Goal: Download file/media

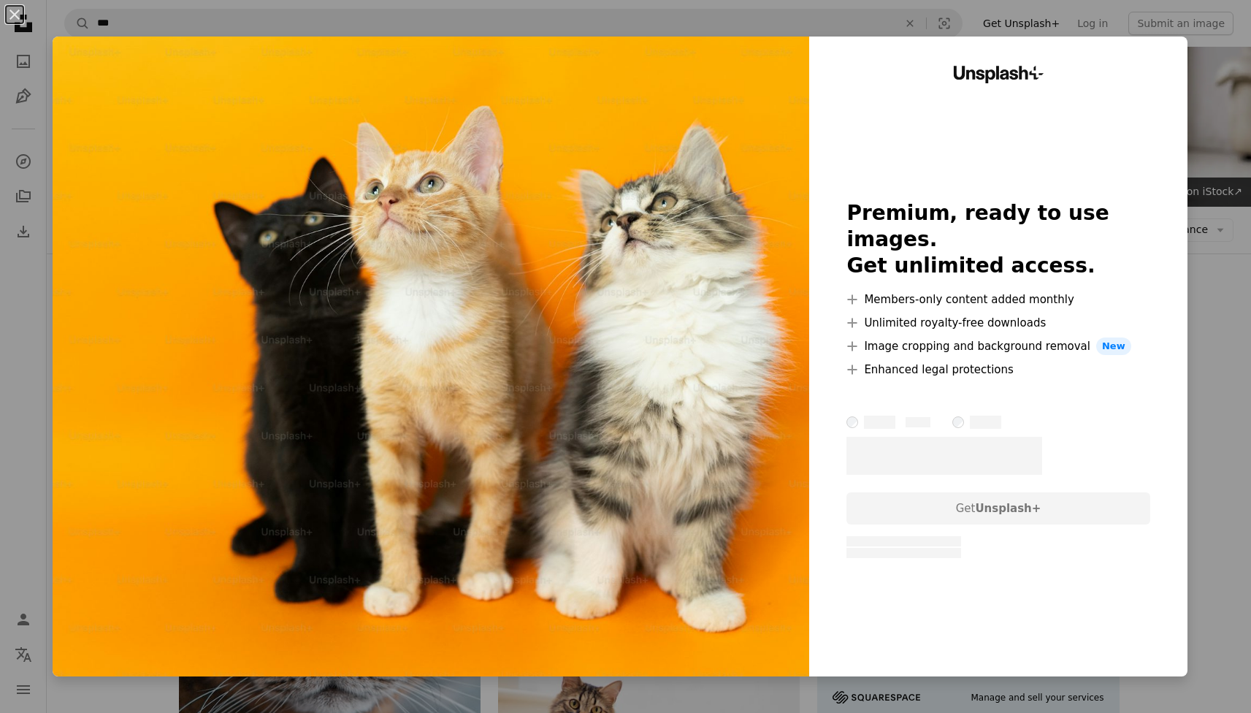
scroll to position [4074, 0]
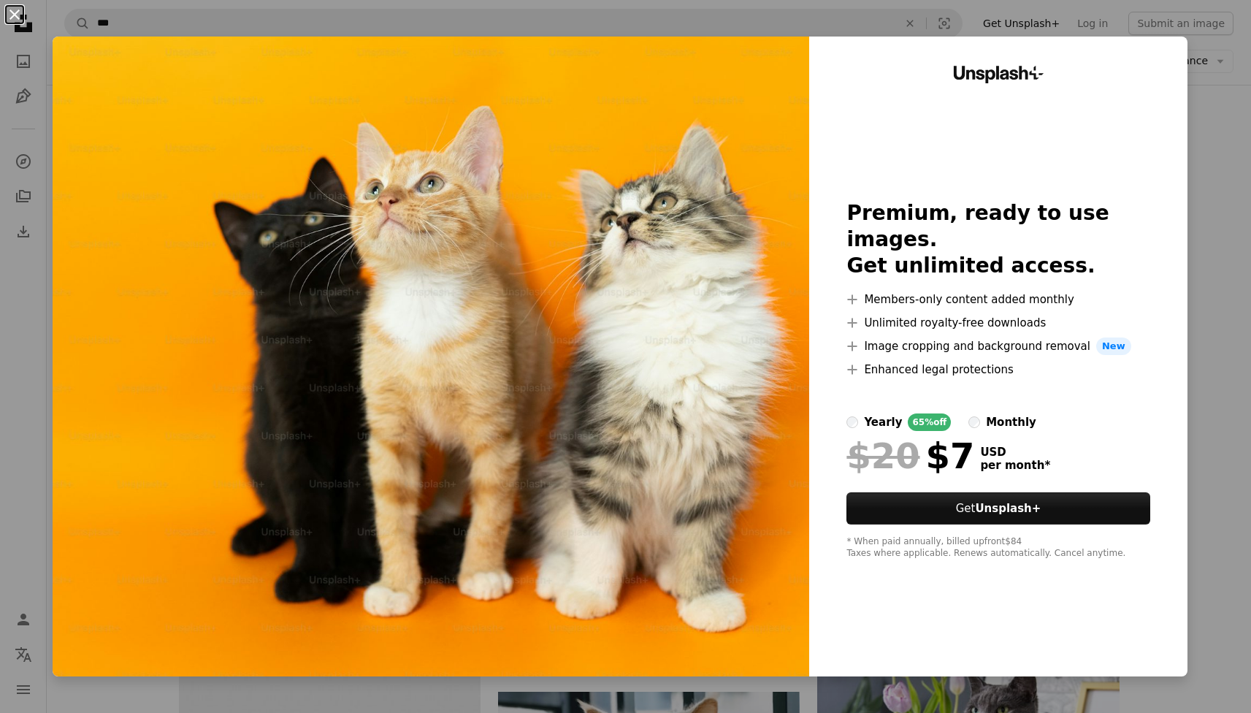
click at [10, 12] on button "An X shape" at bounding box center [15, 15] width 18 height 18
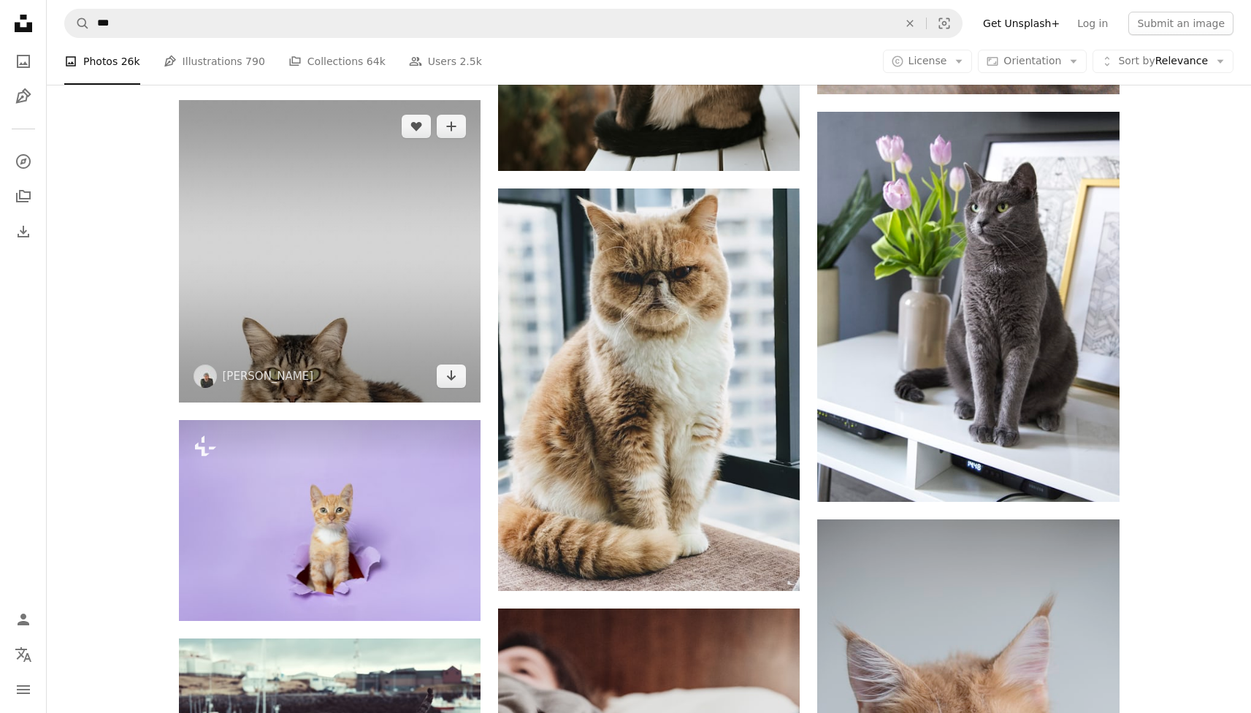
scroll to position [4576, 0]
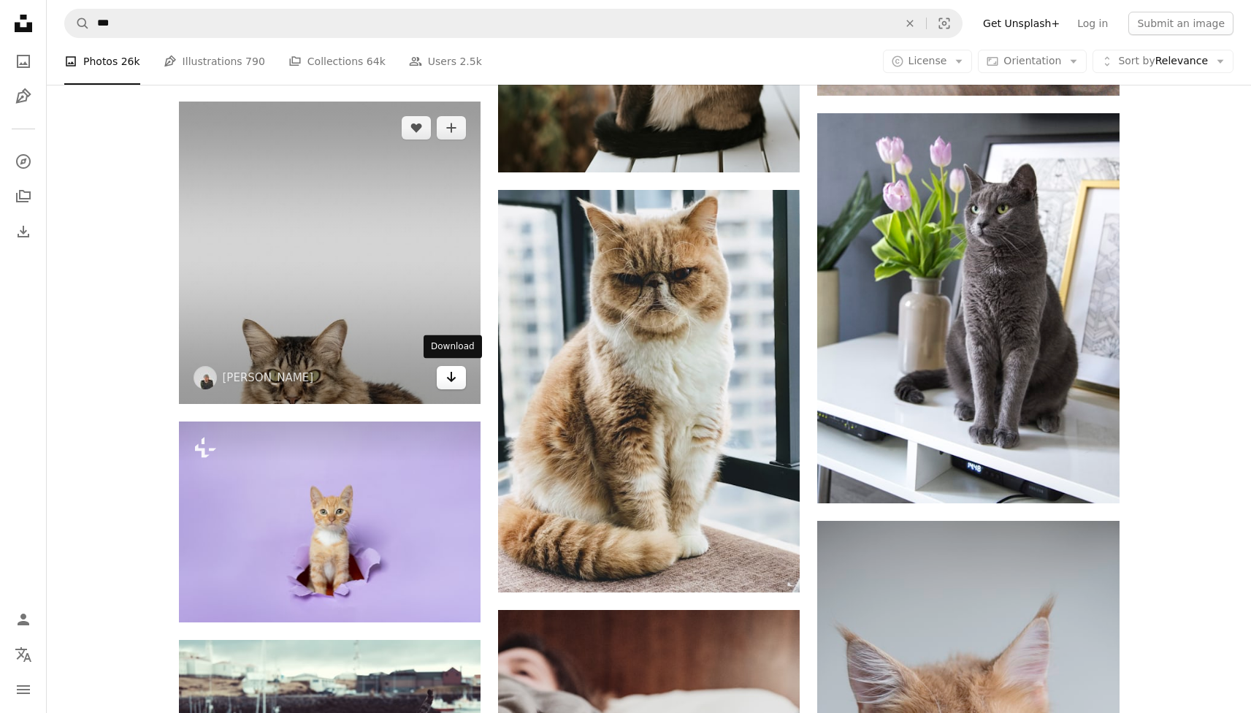
click at [452, 371] on icon "Arrow pointing down" at bounding box center [452, 377] width 12 height 18
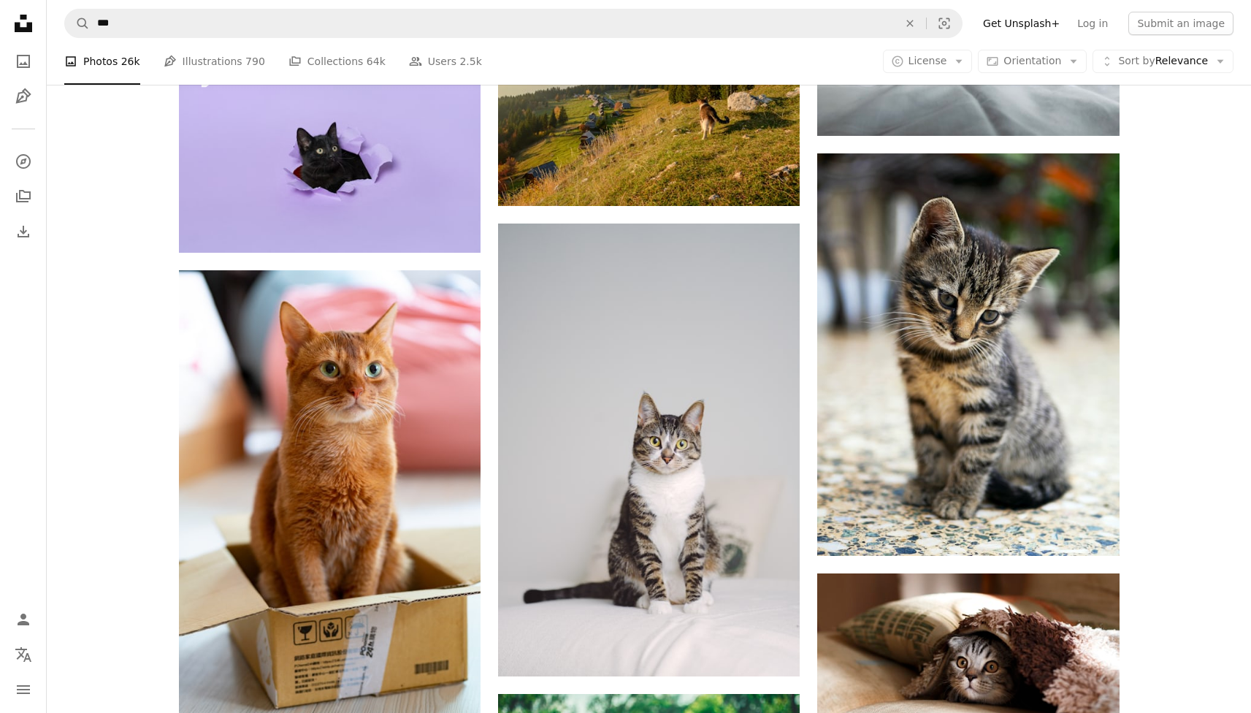
scroll to position [5858, 0]
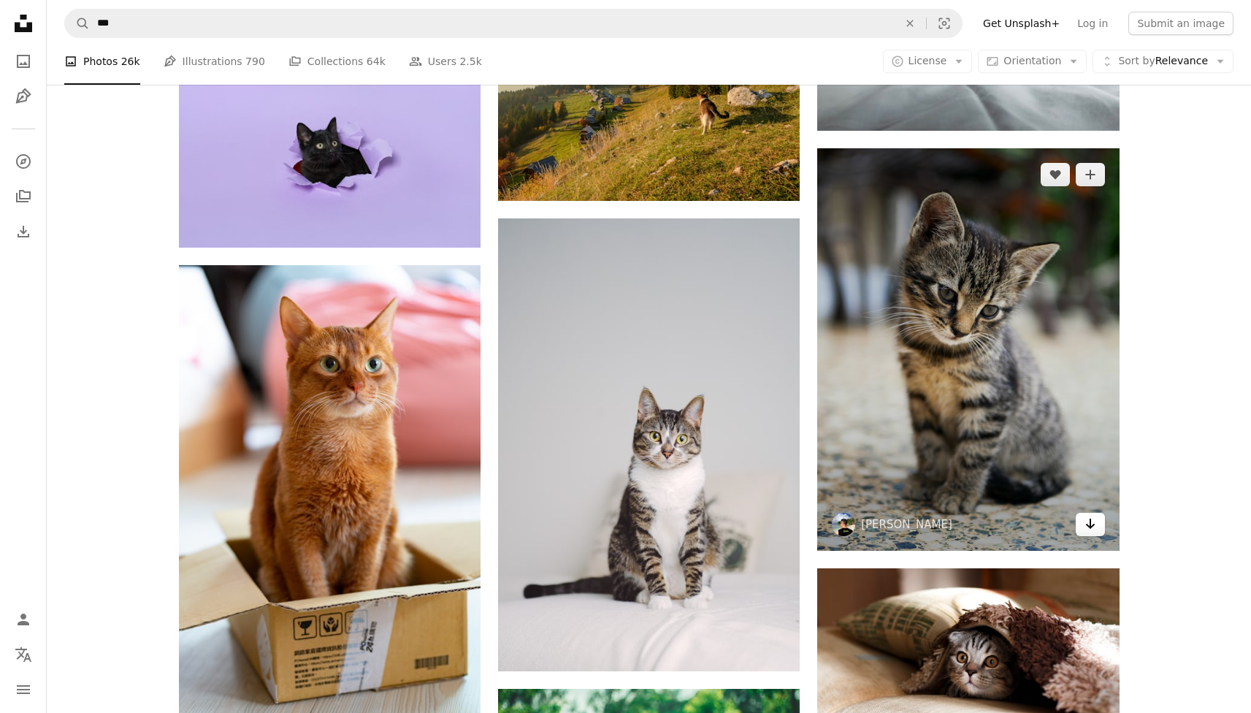
click at [1085, 522] on icon "Arrow pointing down" at bounding box center [1091, 524] width 12 height 18
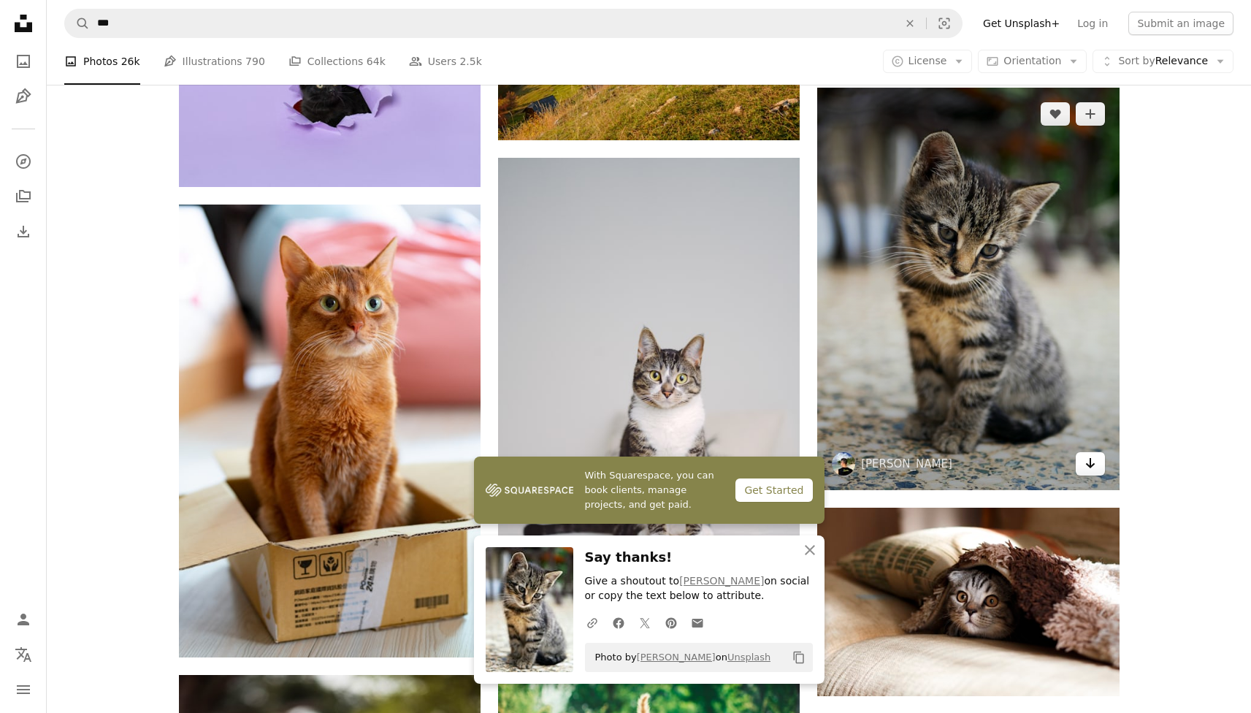
scroll to position [5949, 0]
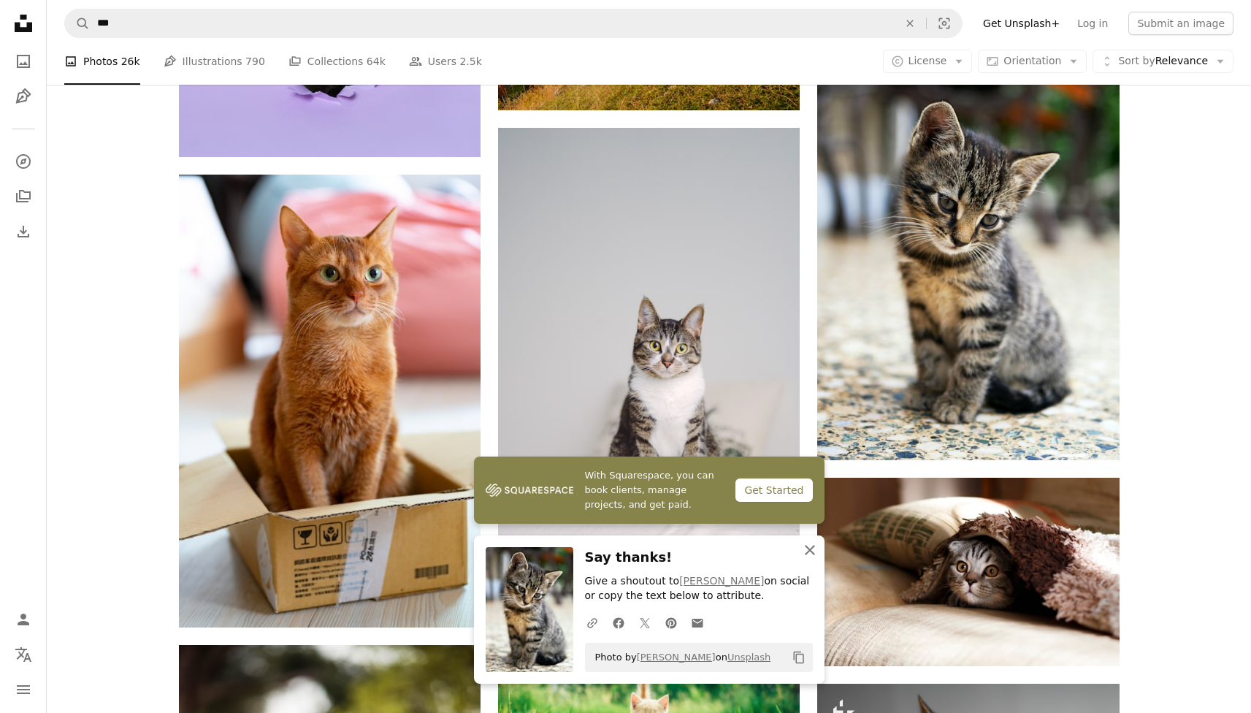
click at [808, 549] on icon "An X shape" at bounding box center [810, 550] width 18 height 18
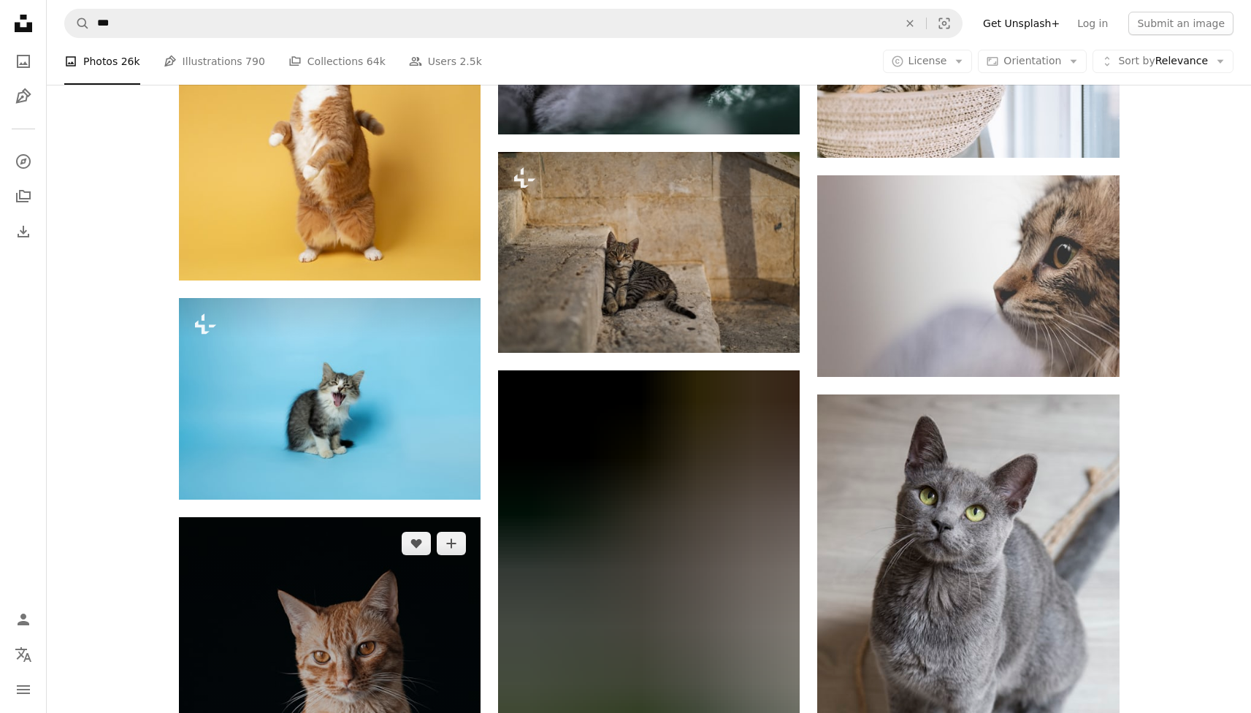
scroll to position [7300, 0]
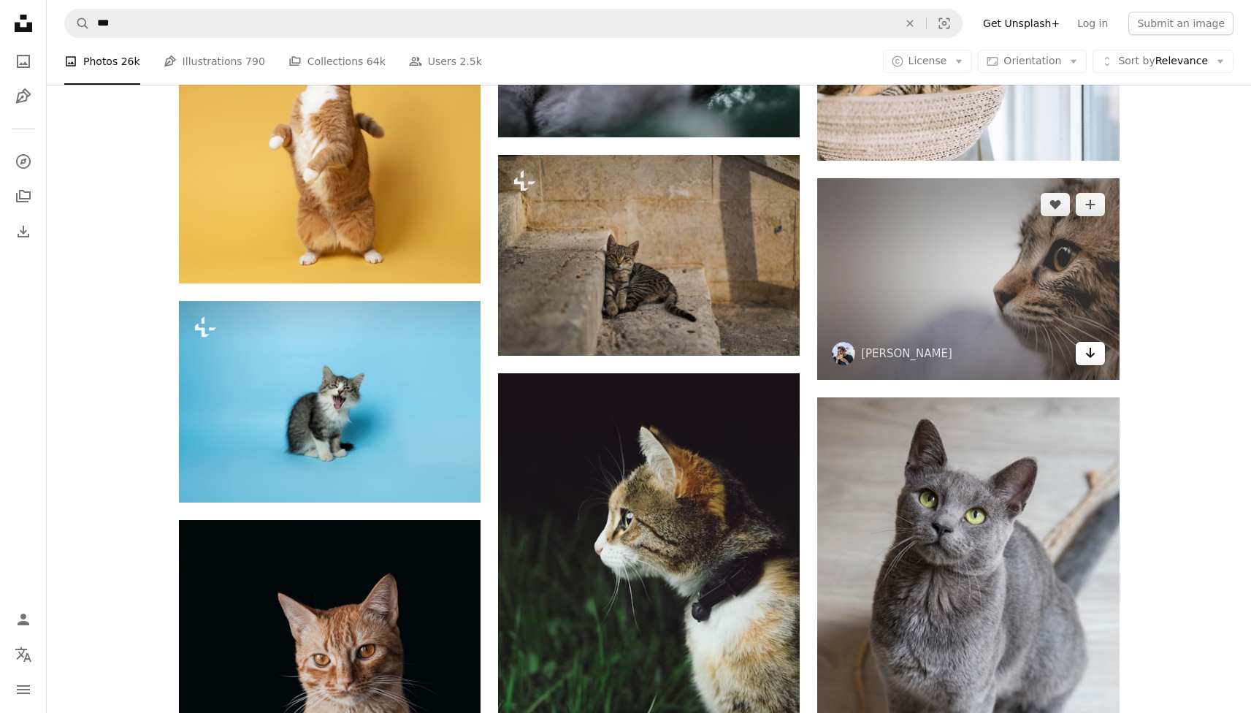
click at [1094, 354] on icon "Arrow pointing down" at bounding box center [1091, 353] width 12 height 18
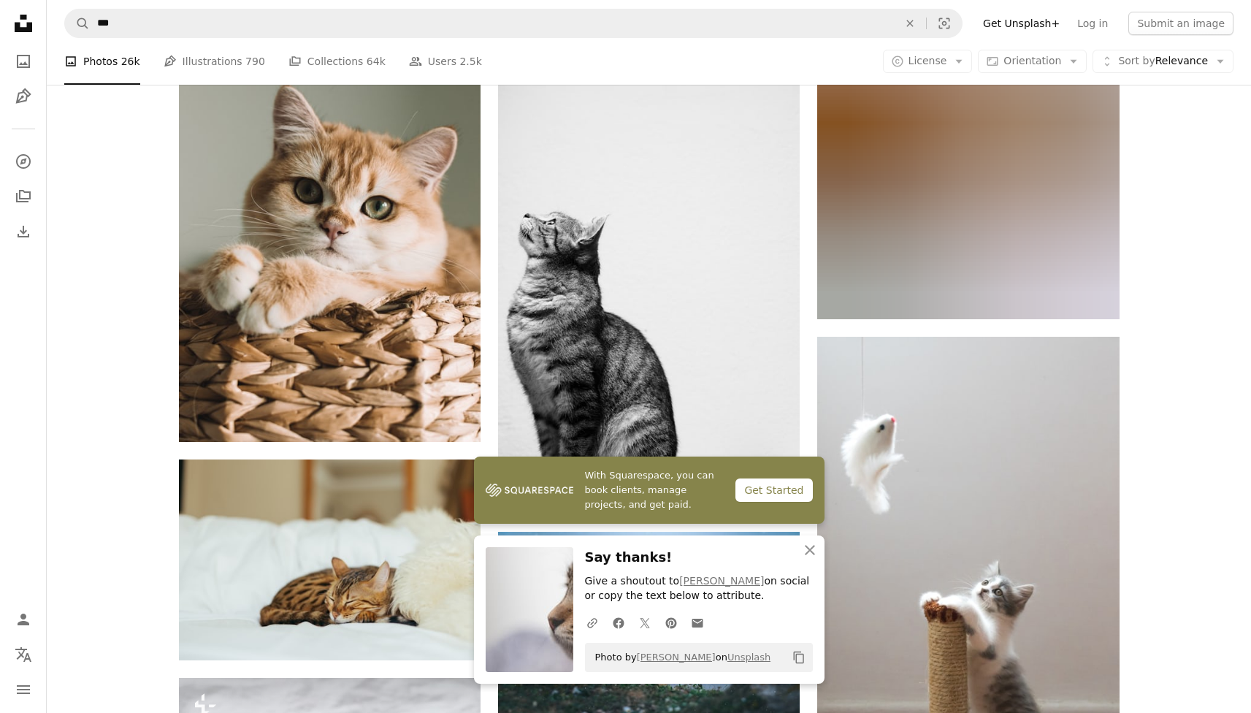
scroll to position [8303, 0]
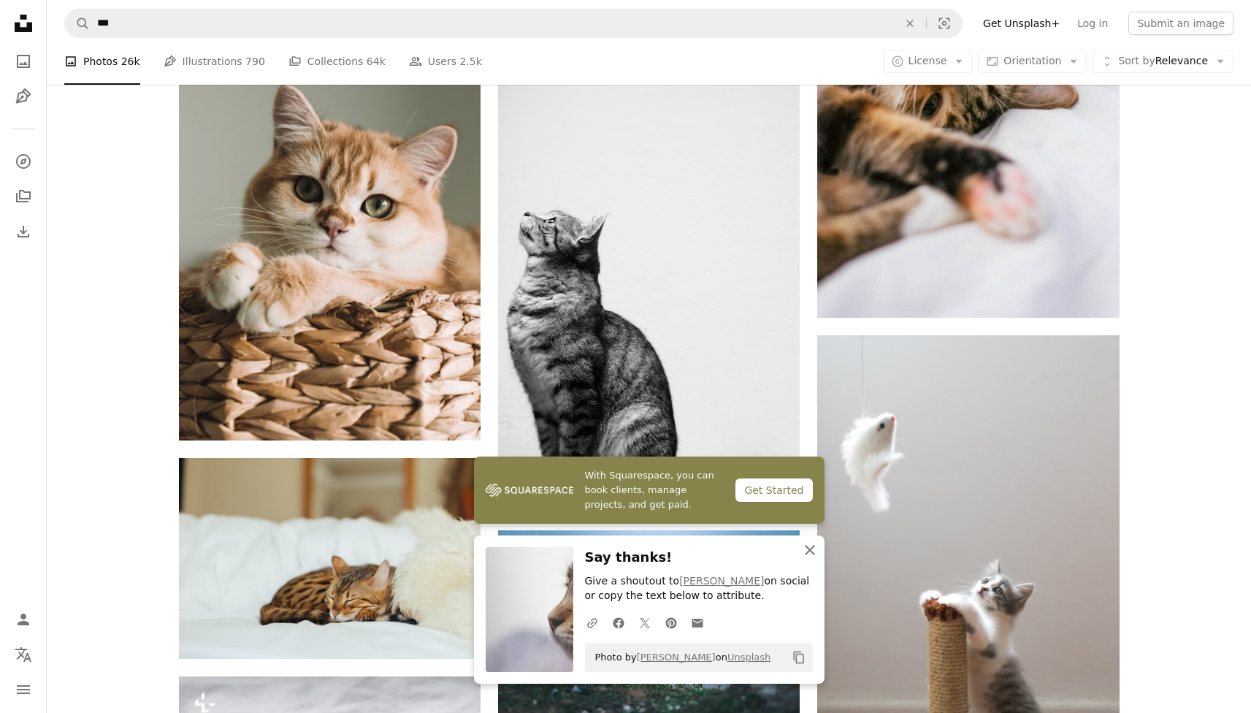
click at [808, 548] on icon "An X shape" at bounding box center [810, 550] width 18 height 18
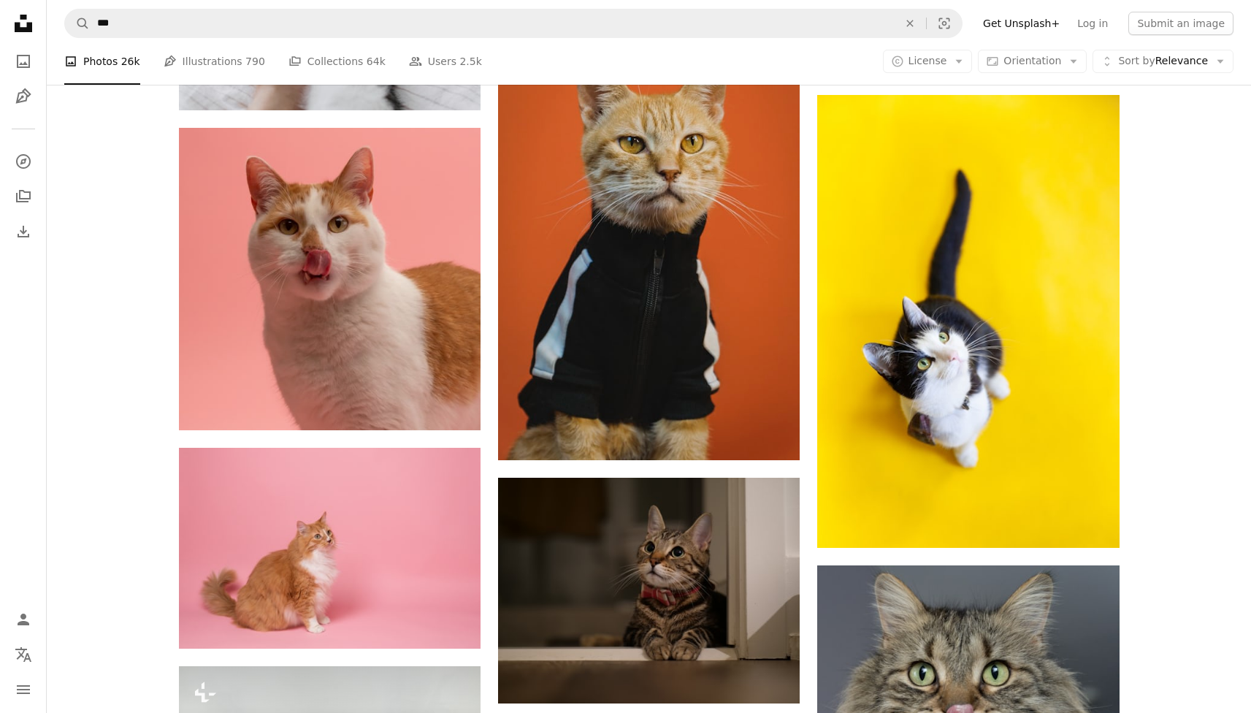
scroll to position [9074, 0]
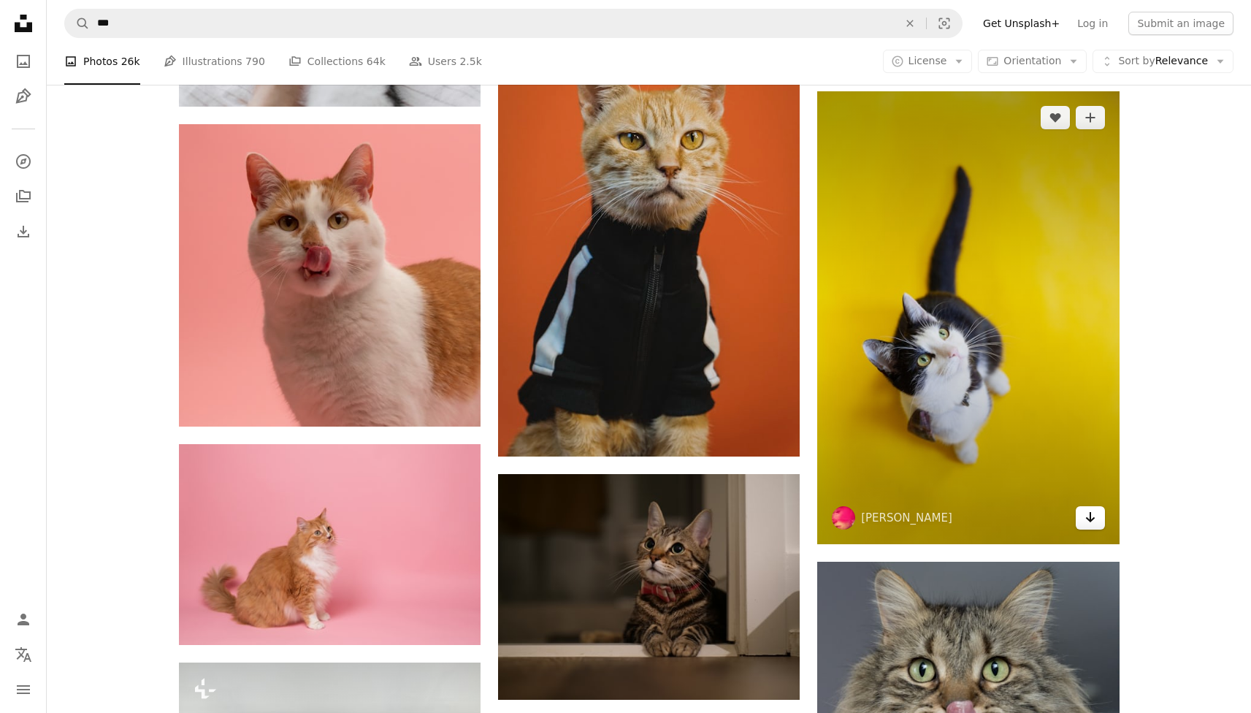
click at [1095, 515] on icon "Arrow pointing down" at bounding box center [1091, 517] width 12 height 18
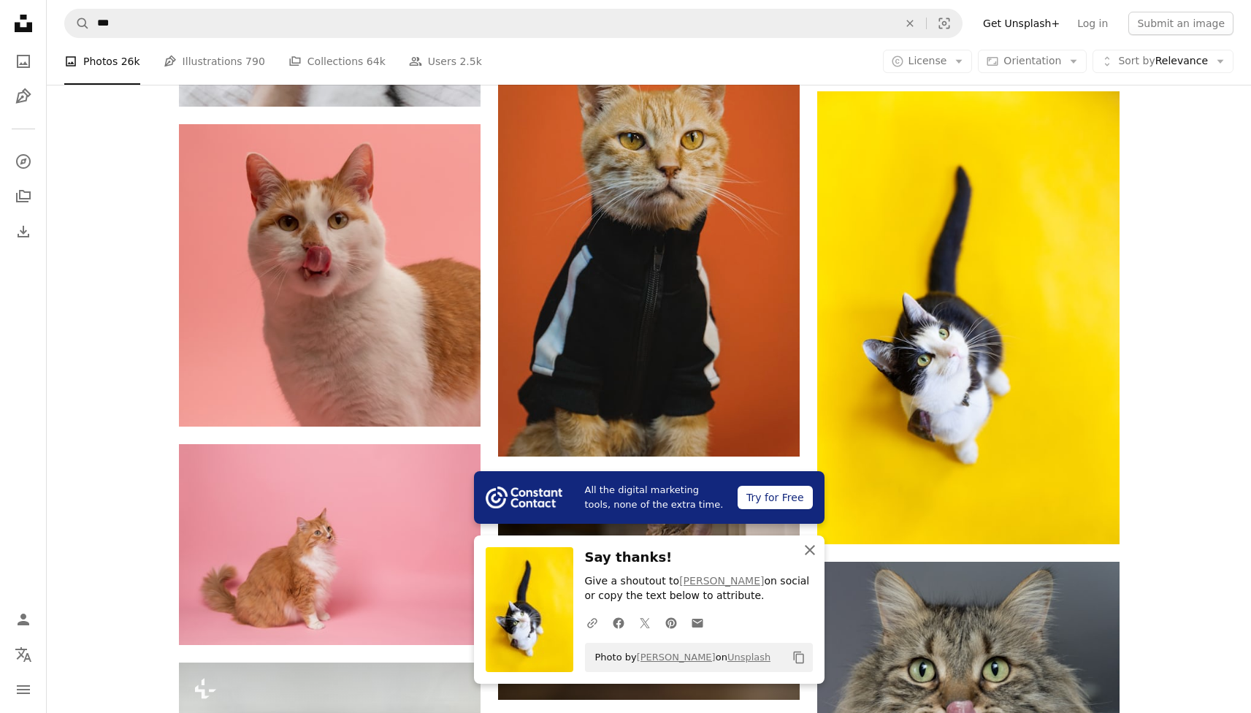
click at [806, 549] on icon "An X shape" at bounding box center [810, 550] width 18 height 18
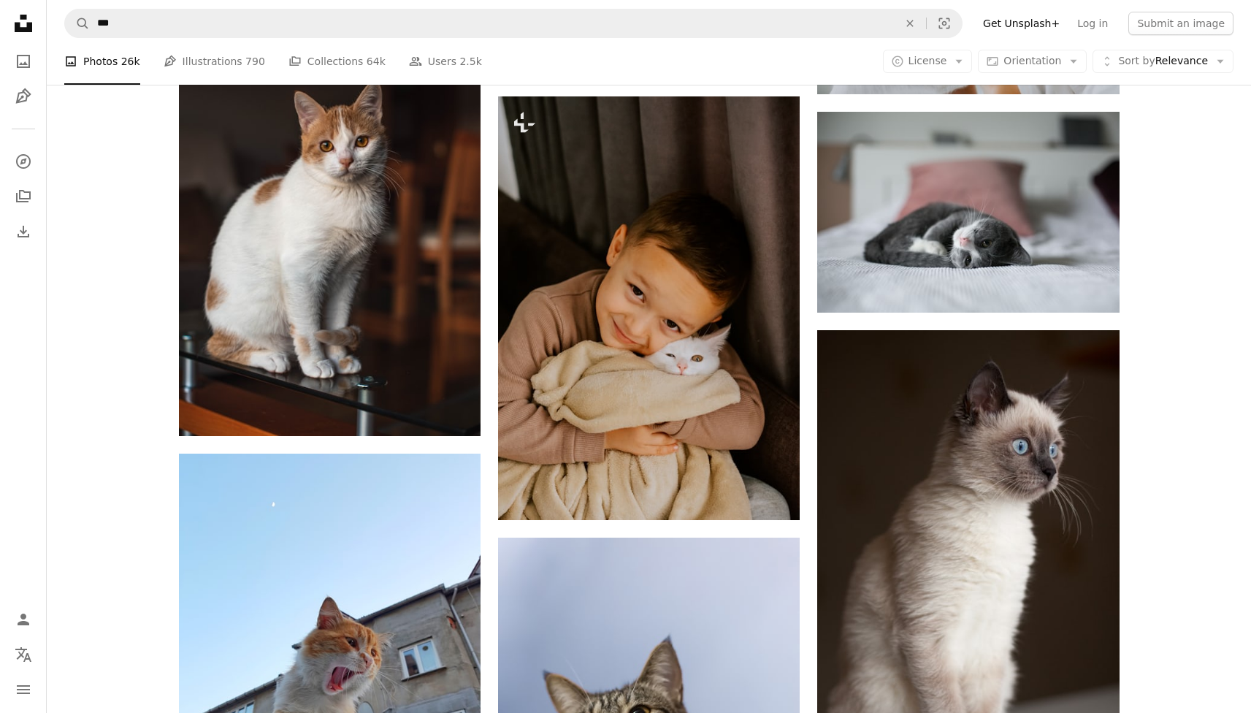
scroll to position [21013, 0]
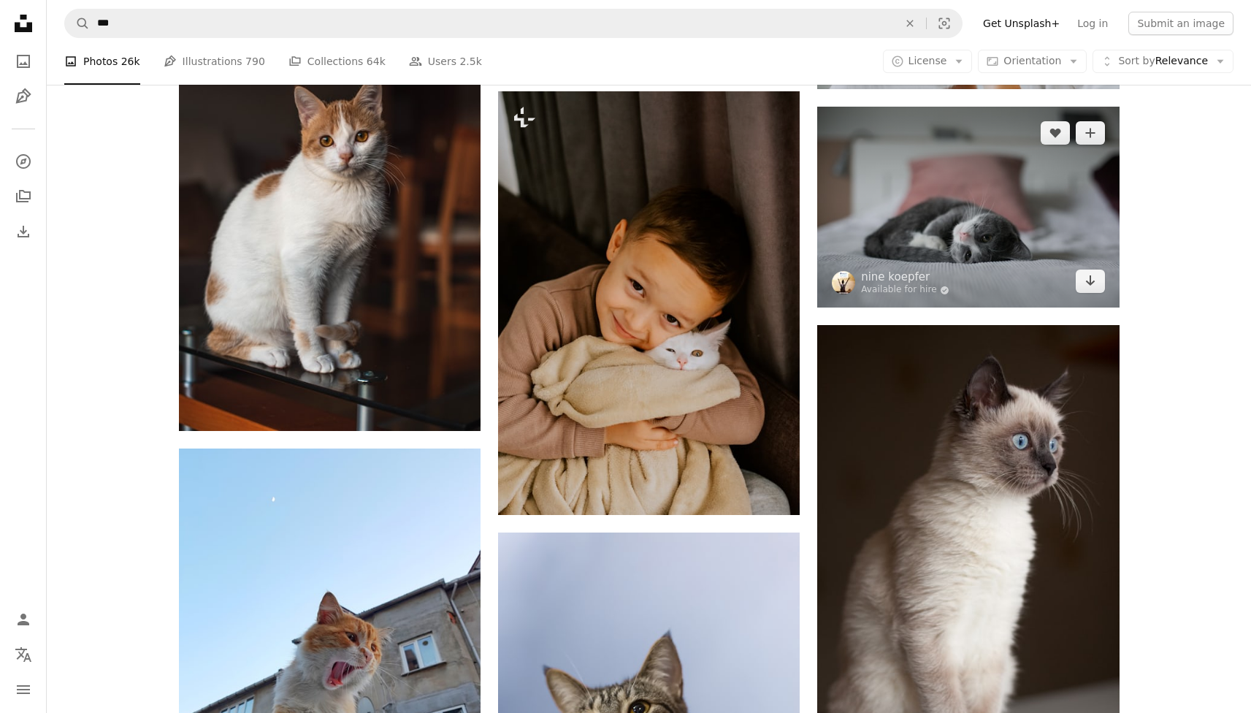
click at [998, 207] on img at bounding box center [968, 207] width 302 height 201
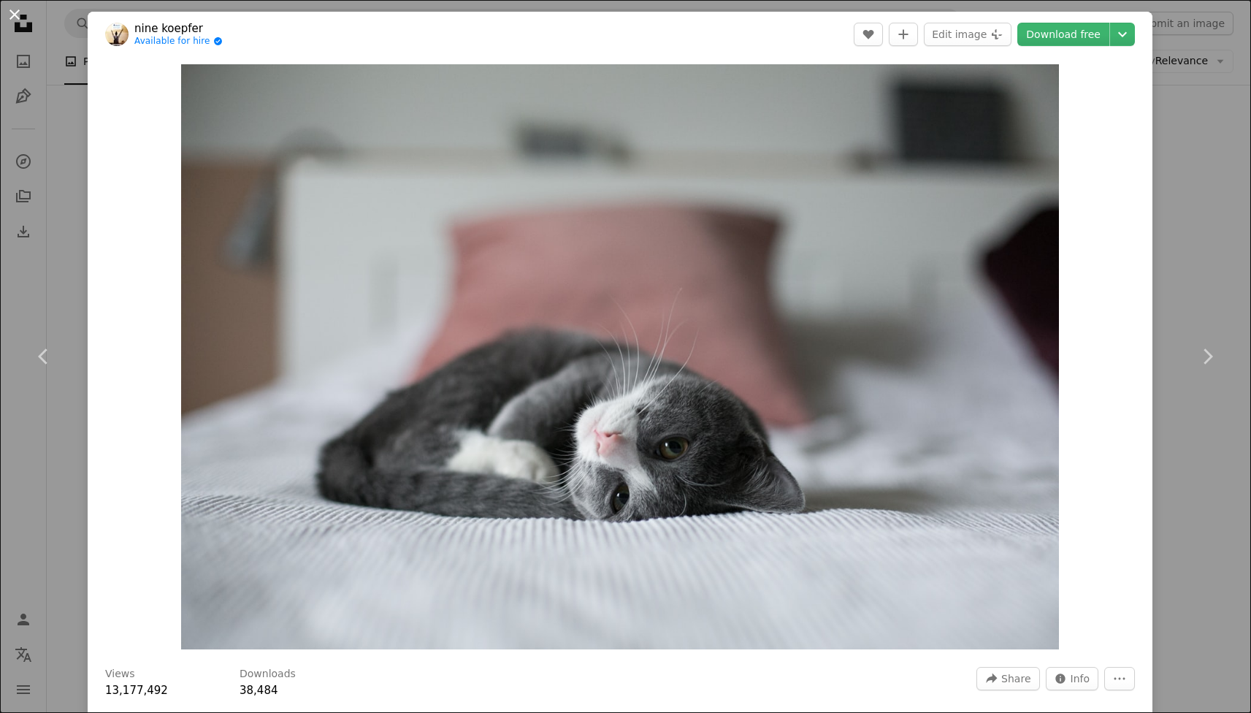
click at [17, 16] on button "An X shape" at bounding box center [15, 15] width 18 height 18
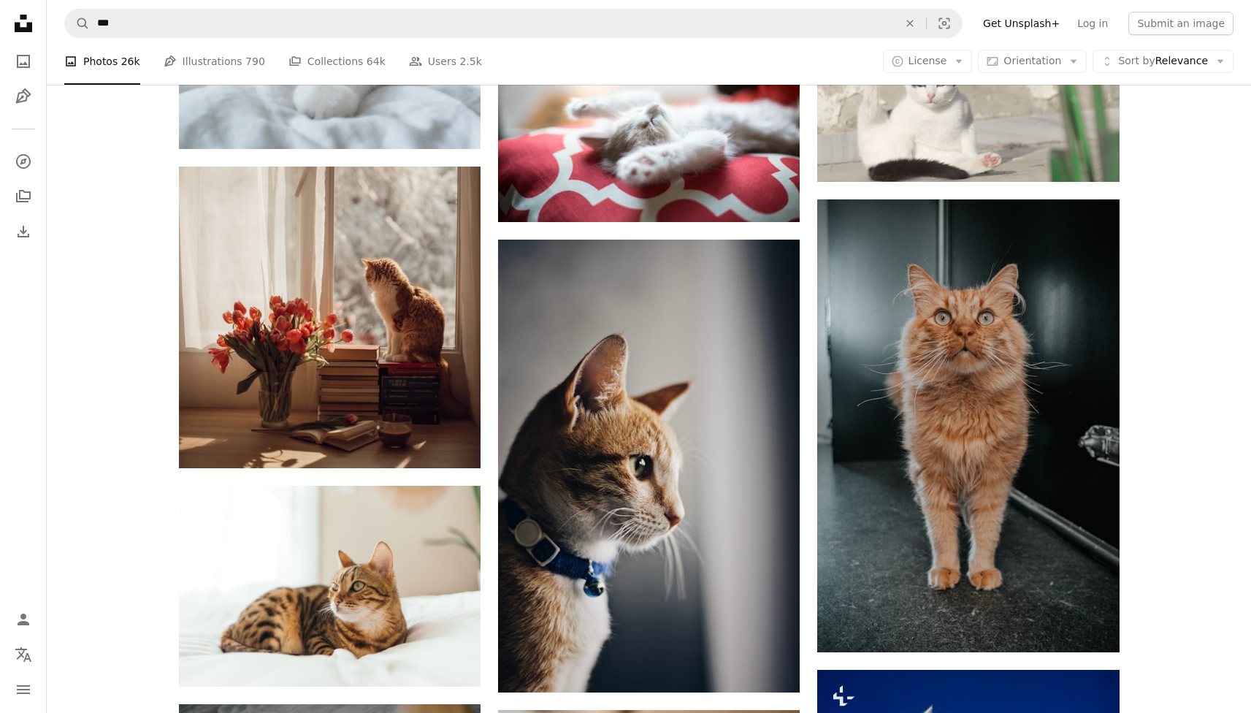
scroll to position [24419, 0]
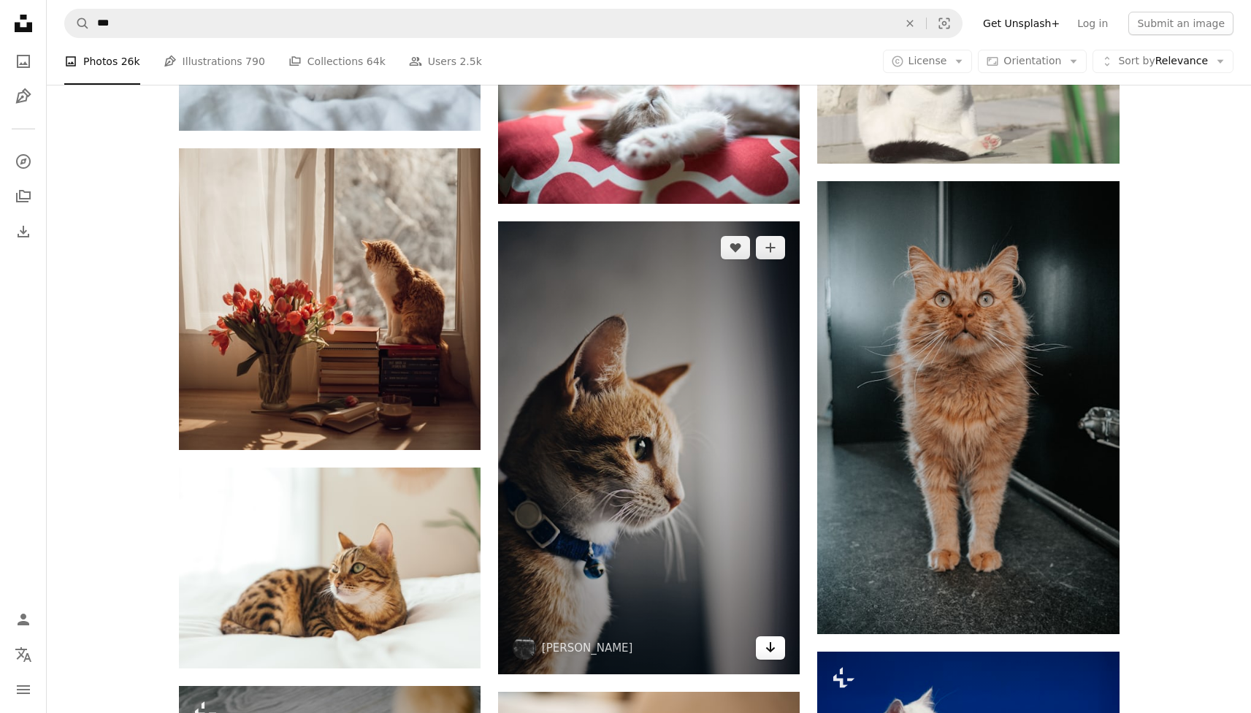
click at [769, 646] on icon "Arrow pointing down" at bounding box center [771, 647] width 12 height 18
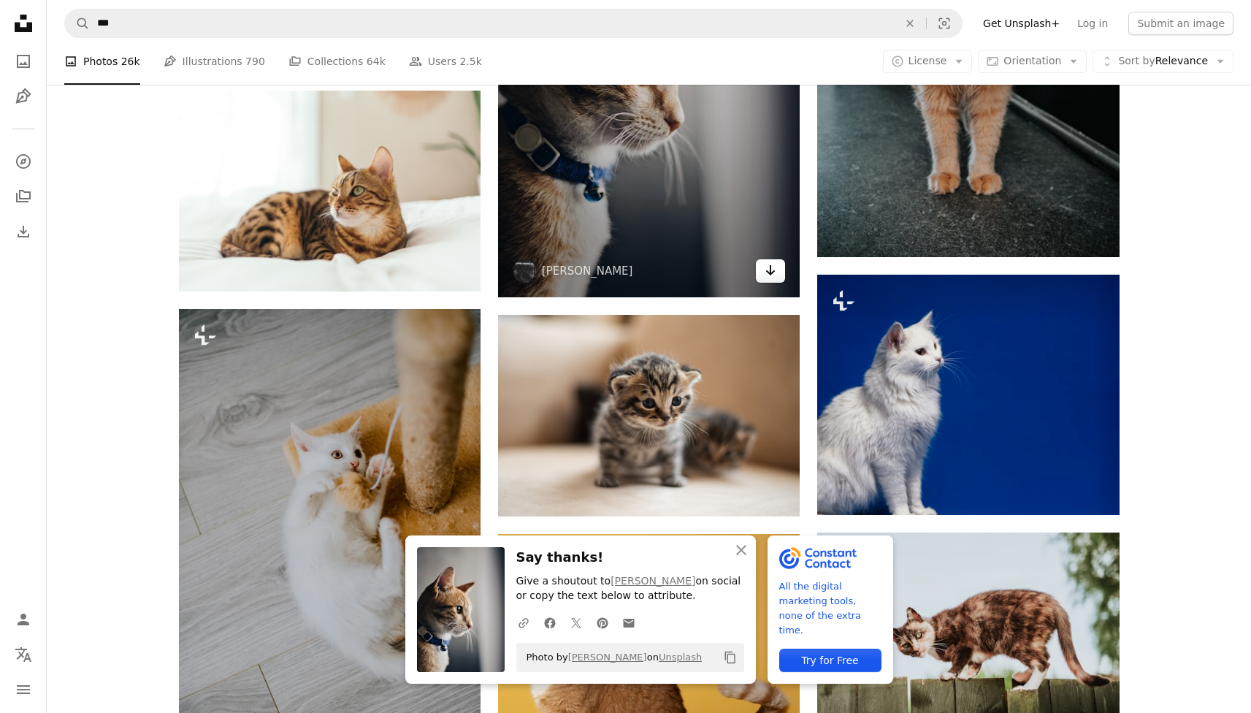
scroll to position [24798, 0]
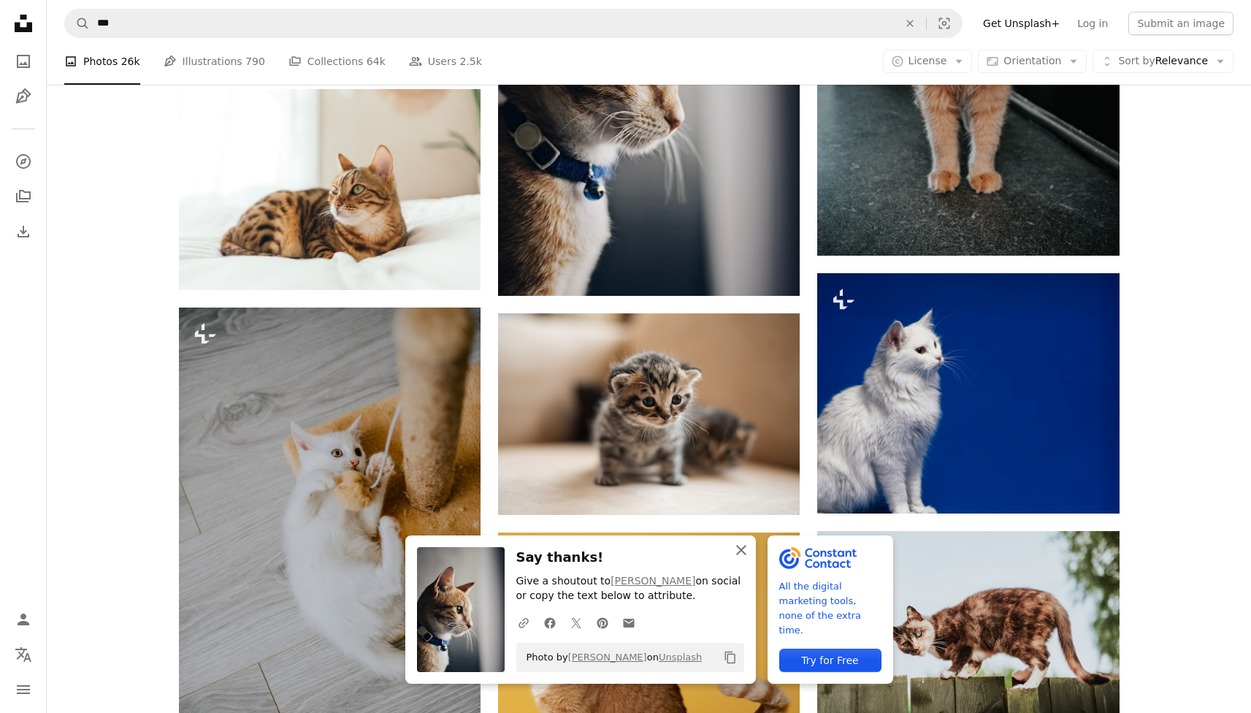
click at [745, 551] on icon "An X shape" at bounding box center [742, 550] width 18 height 18
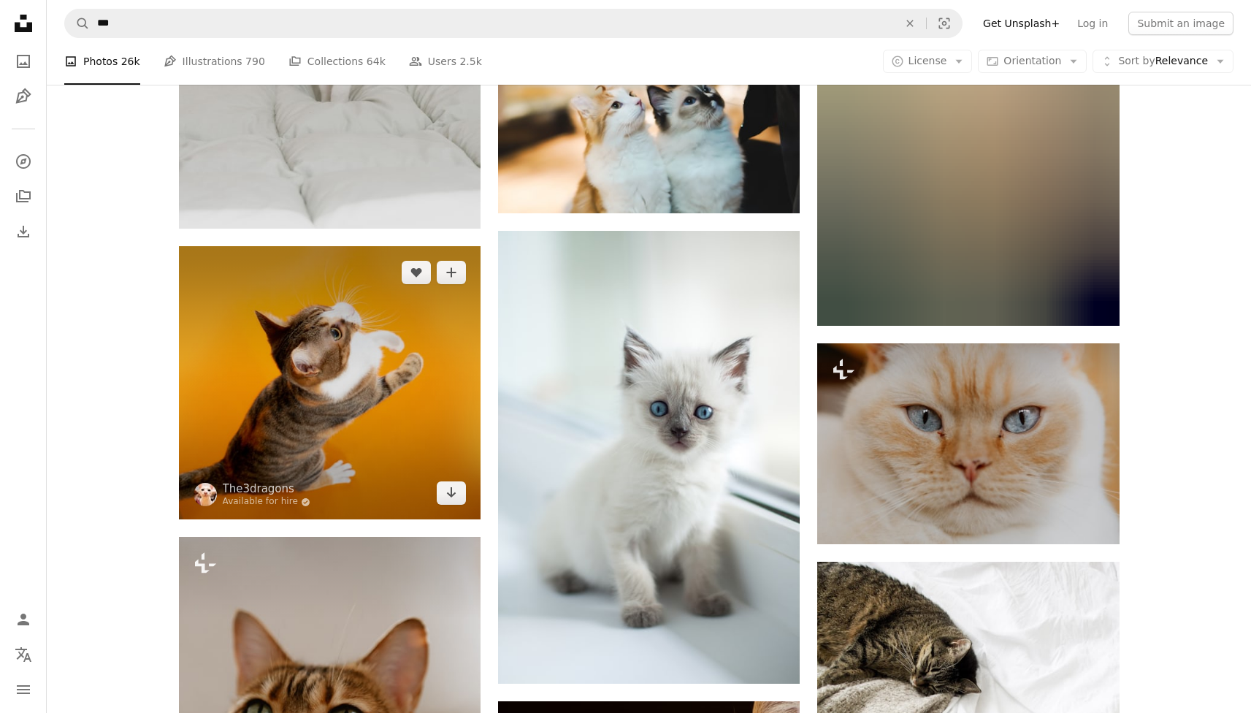
scroll to position [39880, 0]
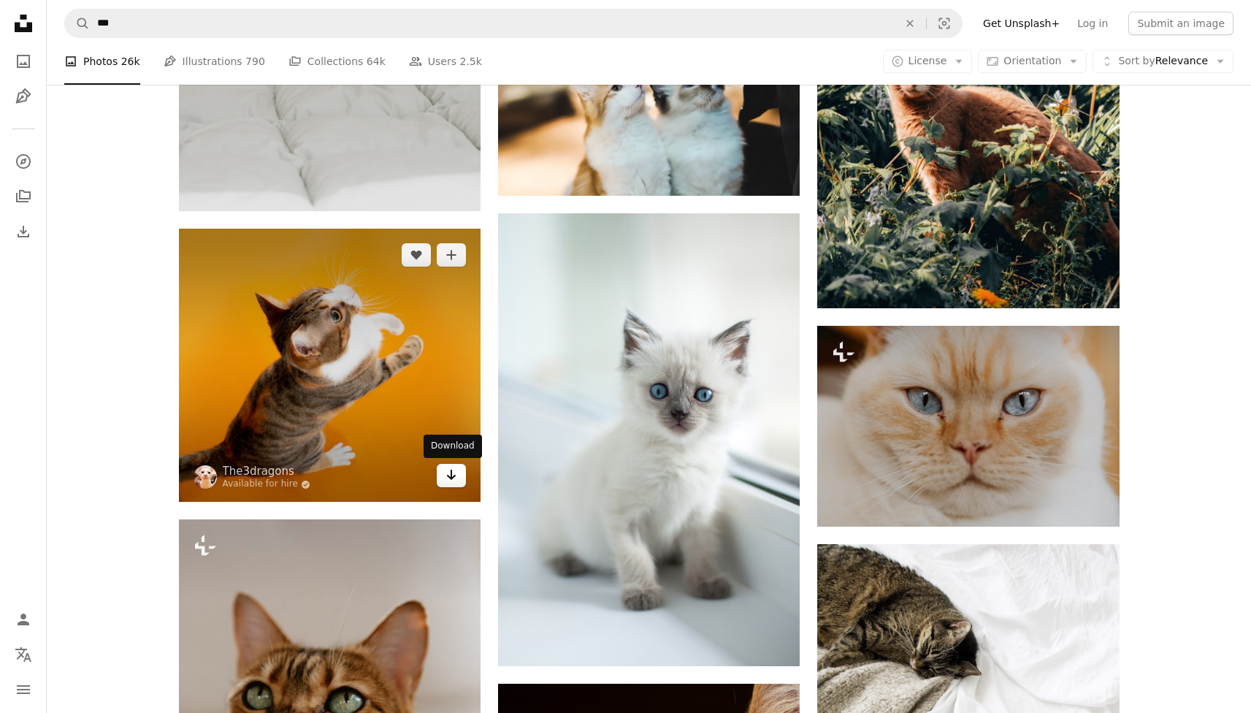
click at [453, 474] on icon "Arrow pointing down" at bounding box center [452, 475] width 12 height 18
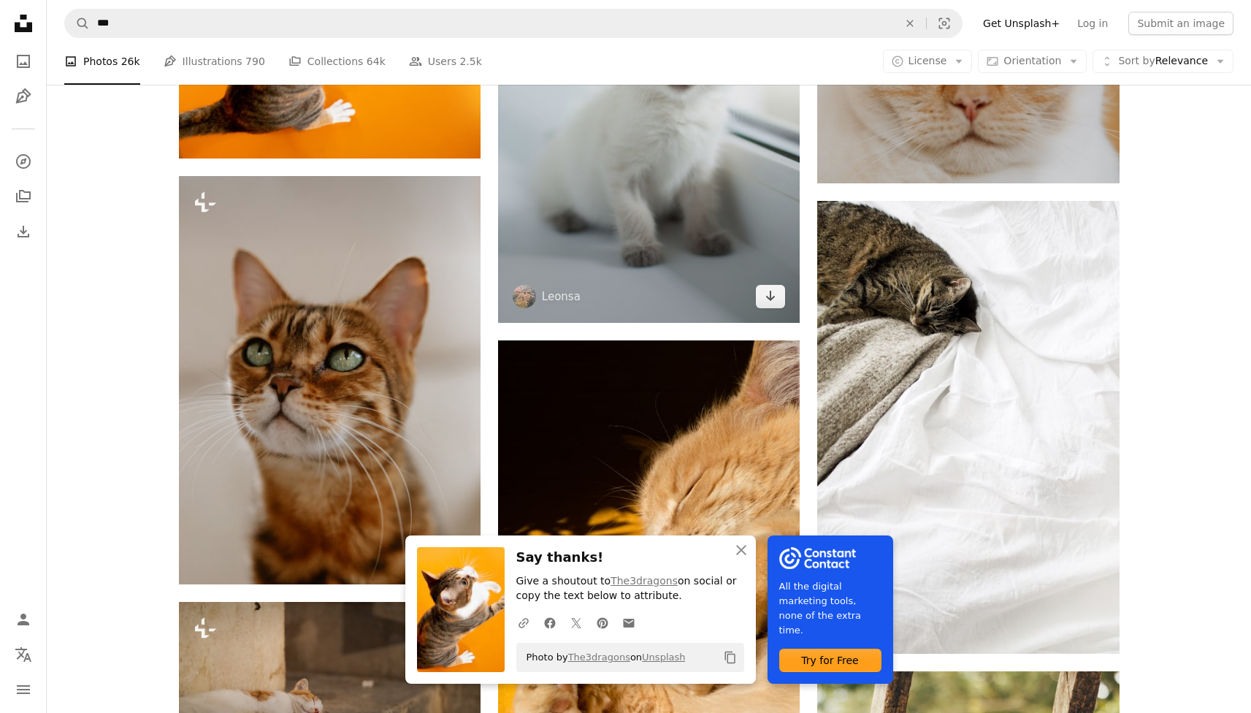
scroll to position [40338, 0]
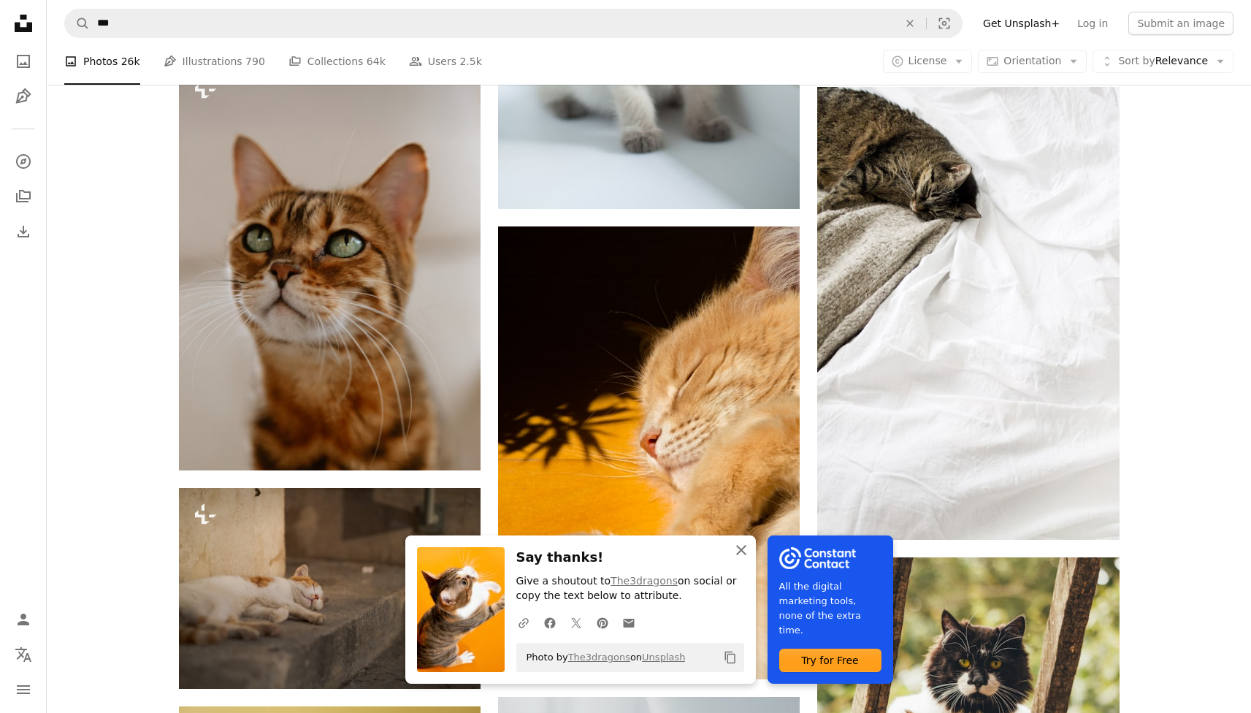
click at [737, 548] on icon "button" at bounding box center [741, 550] width 10 height 10
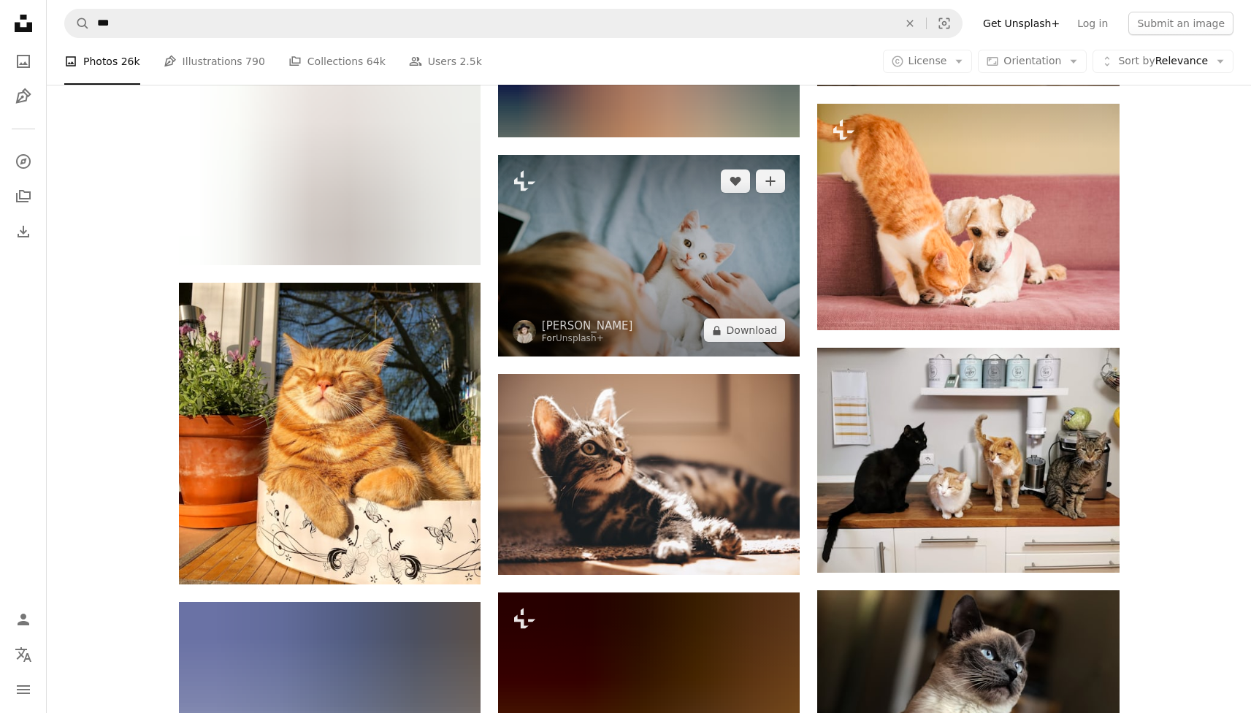
scroll to position [63354, 0]
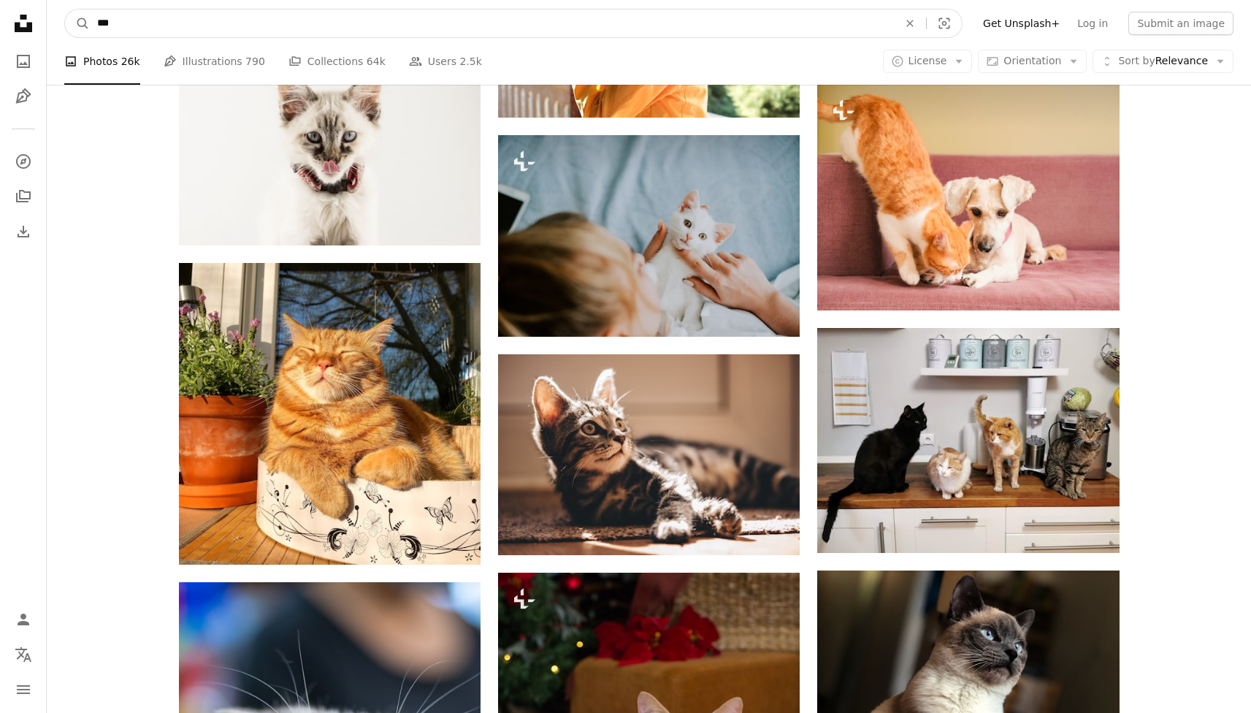
click at [102, 23] on input "***" at bounding box center [492, 23] width 804 height 28
type input "*******"
click at [77, 23] on button "A magnifying glass" at bounding box center [77, 23] width 25 height 28
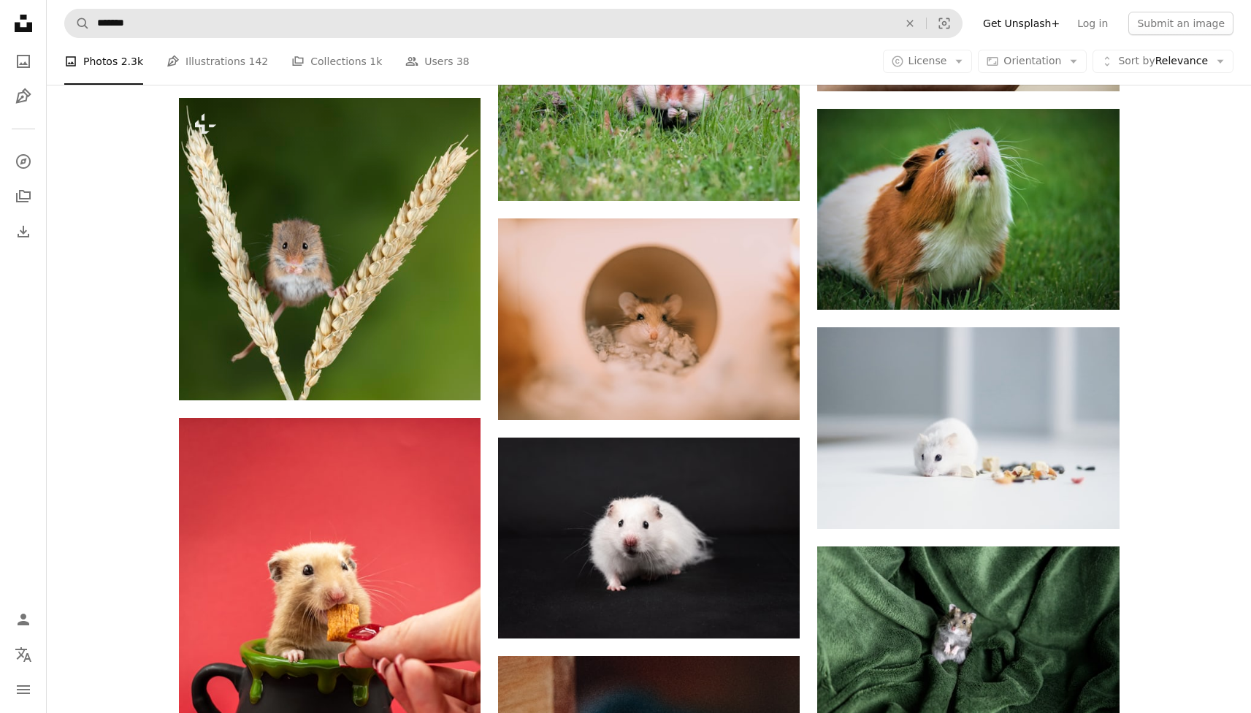
scroll to position [4089, 0]
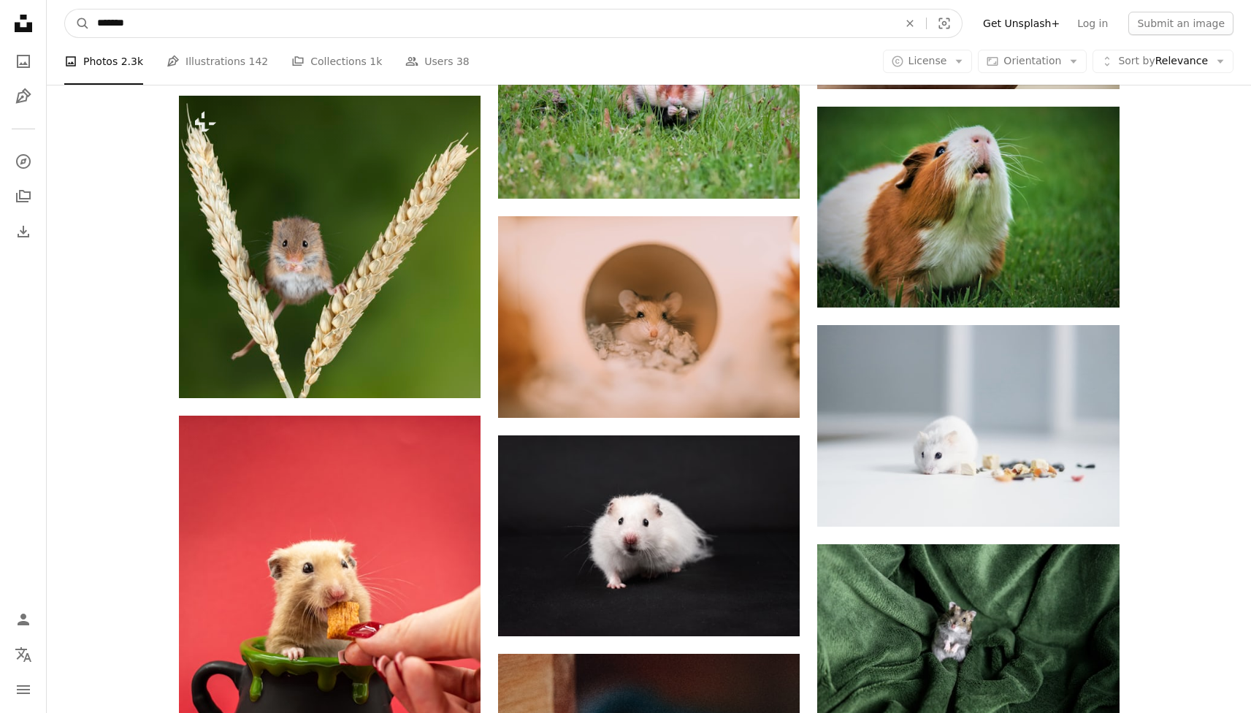
click at [110, 20] on input "*******" at bounding box center [492, 23] width 804 height 28
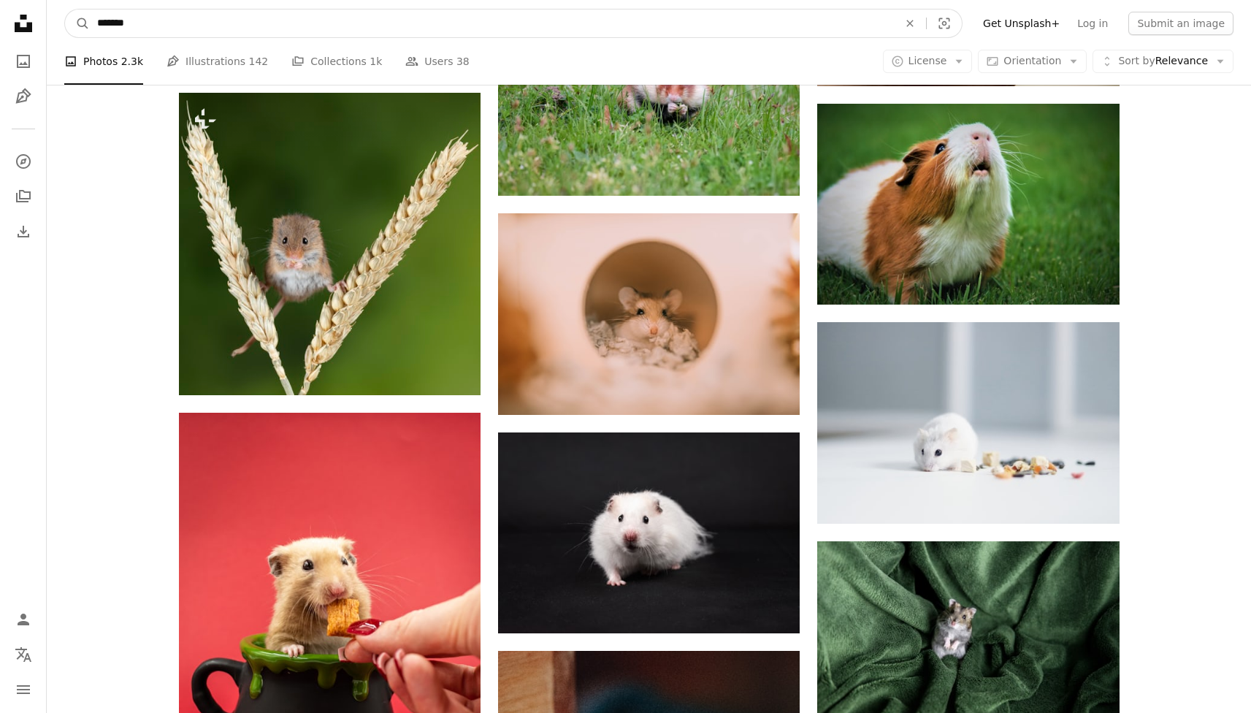
click at [110, 20] on input "*******" at bounding box center [492, 23] width 804 height 28
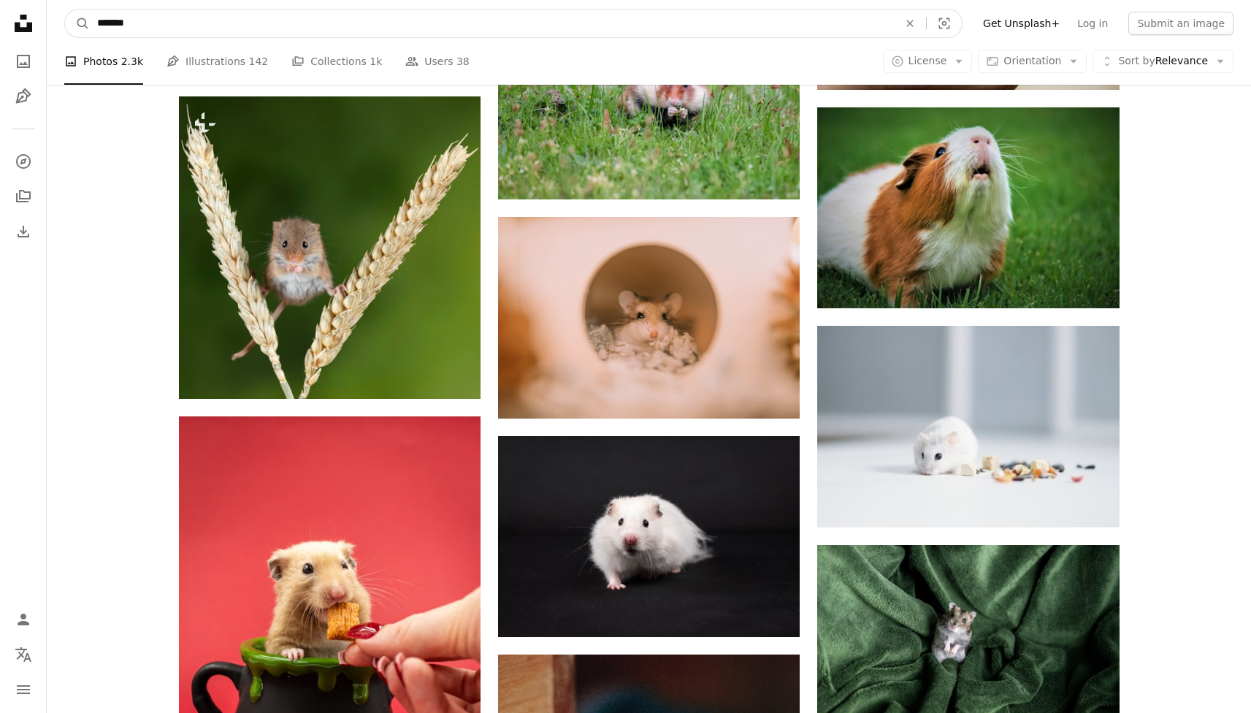
scroll to position [4088, 0]
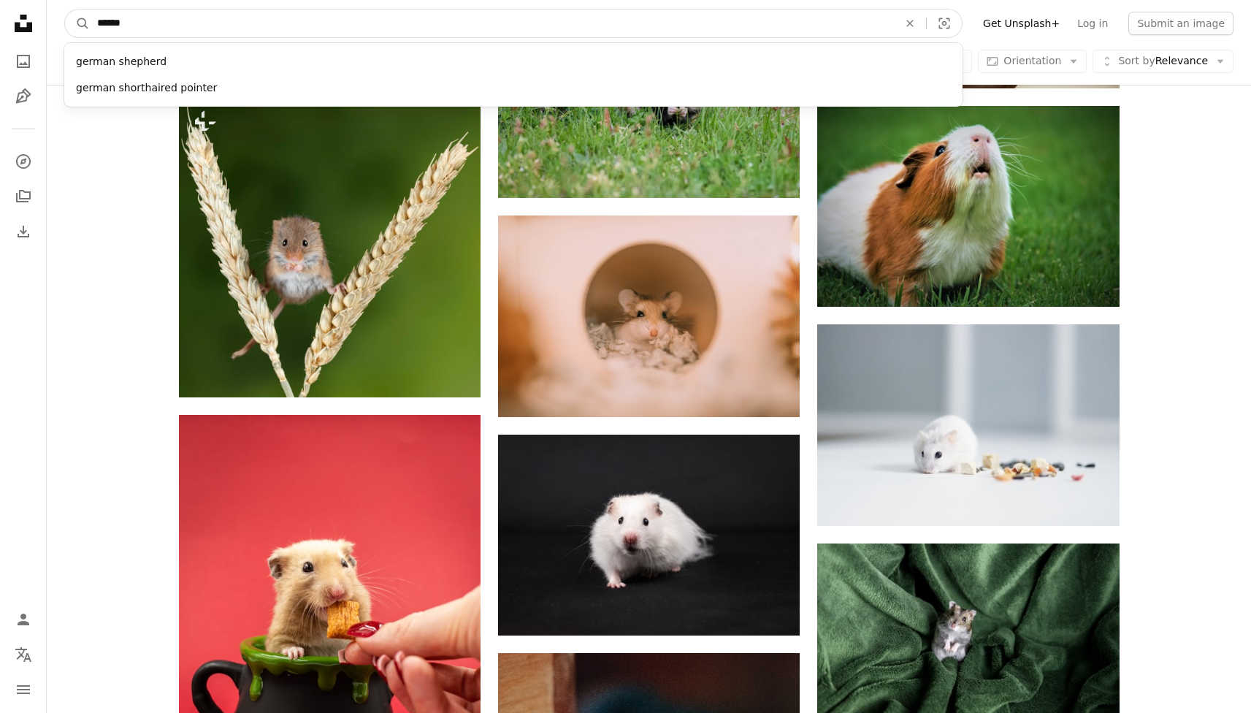
type input "******"
click at [77, 23] on button "A magnifying glass" at bounding box center [77, 23] width 25 height 28
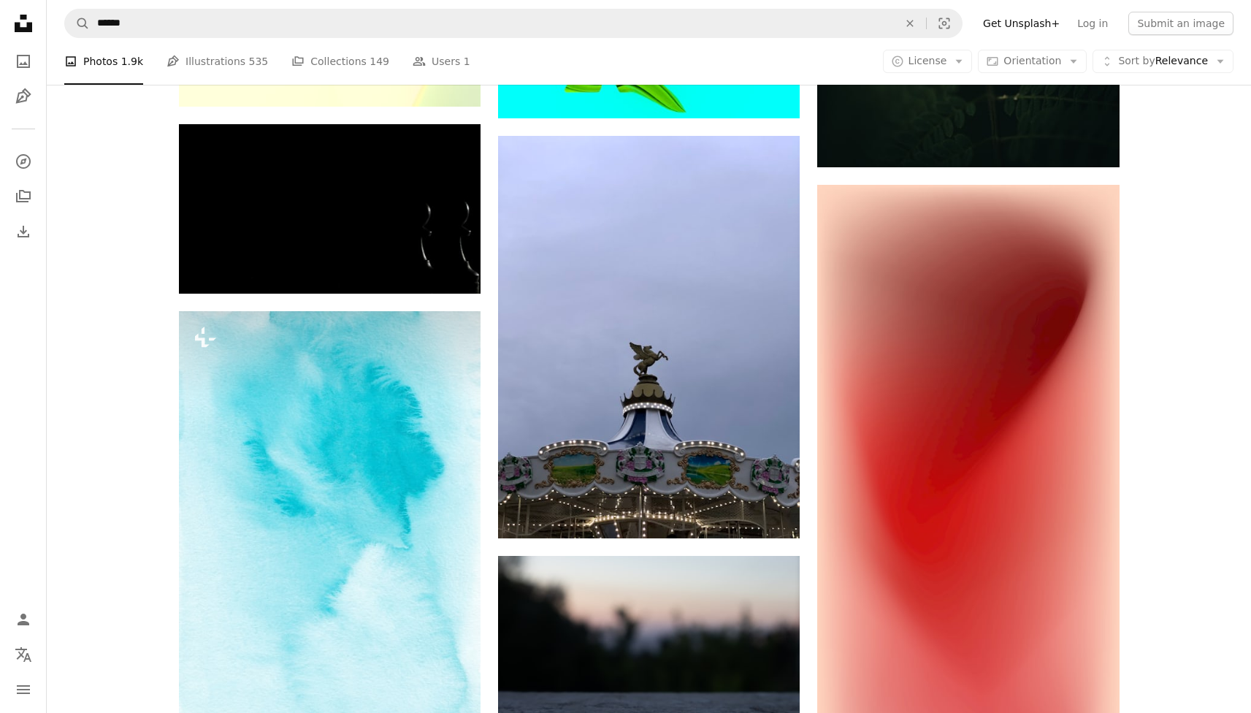
scroll to position [3961, 0]
